Goal: Task Accomplishment & Management: Complete application form

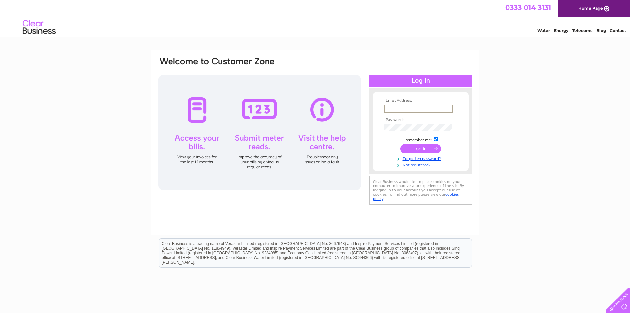
click at [406, 108] on input "text" at bounding box center [418, 109] width 69 height 8
type input "[EMAIL_ADDRESS][DOMAIN_NAME]"
click at [400, 144] on input "submit" at bounding box center [420, 148] width 41 height 9
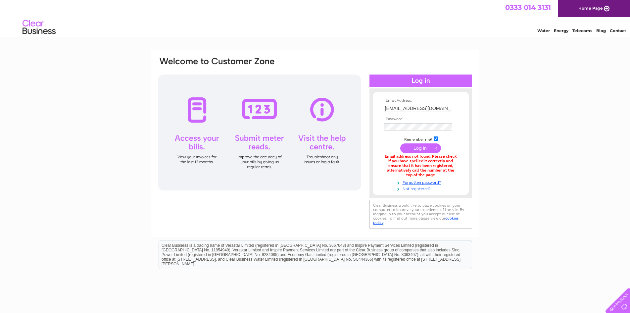
click at [413, 190] on link "Not registered?" at bounding box center [421, 188] width 75 height 6
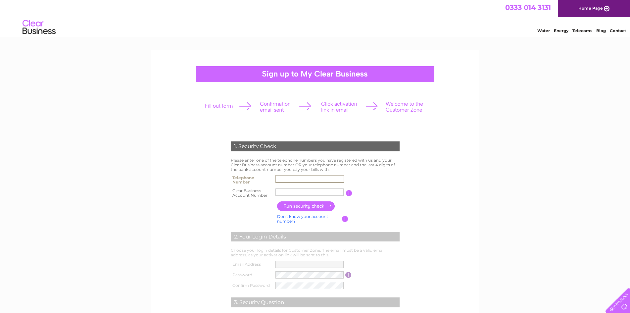
click at [299, 178] on input "text" at bounding box center [310, 179] width 69 height 8
